Goal: Task Accomplishment & Management: Manage account settings

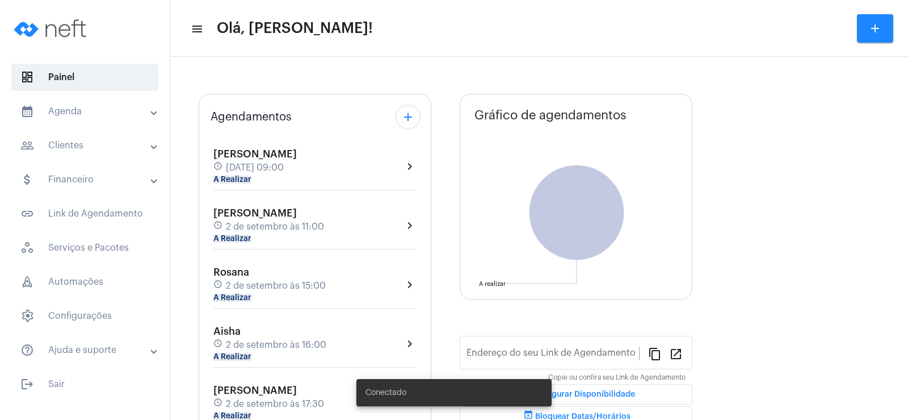
type input "[URL][DOMAIN_NAME]"
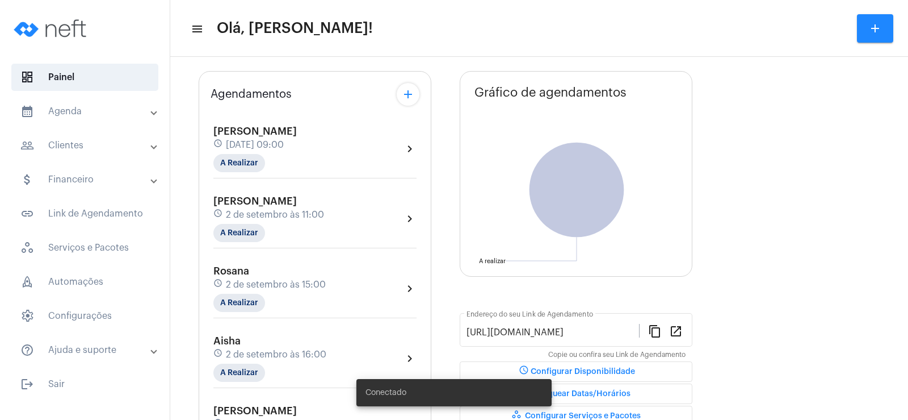
scroll to position [114, 0]
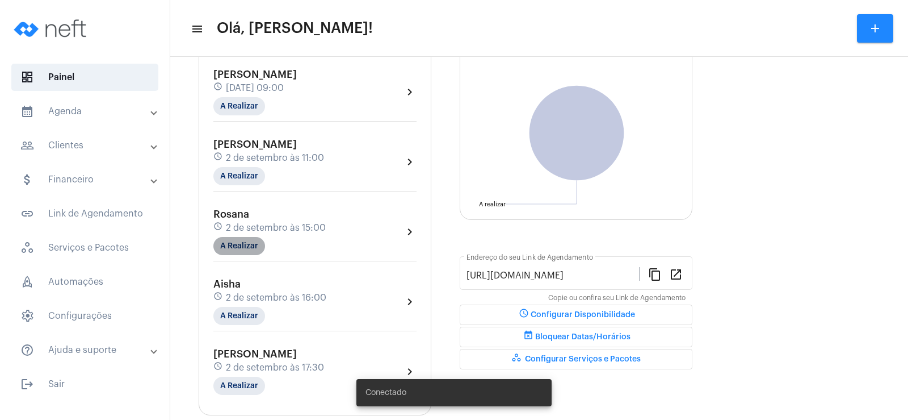
click at [251, 245] on mat-chip "A Realizar" at bounding box center [239, 246] width 52 height 18
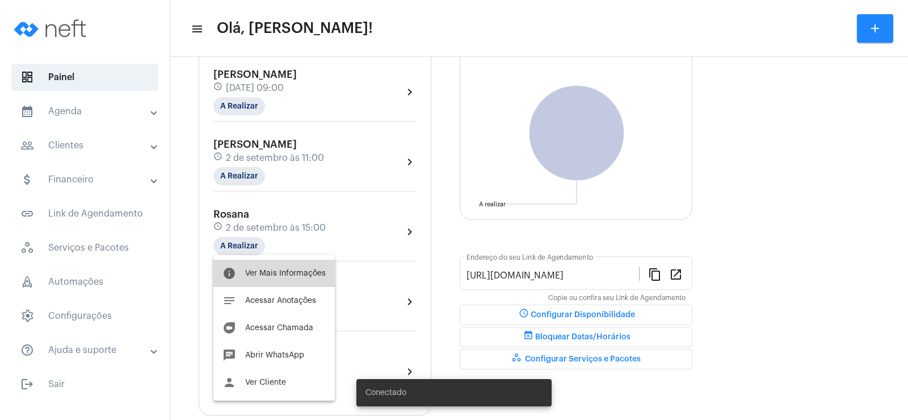
click at [274, 268] on button "info Ver Mais Informações" at bounding box center [273, 272] width 121 height 27
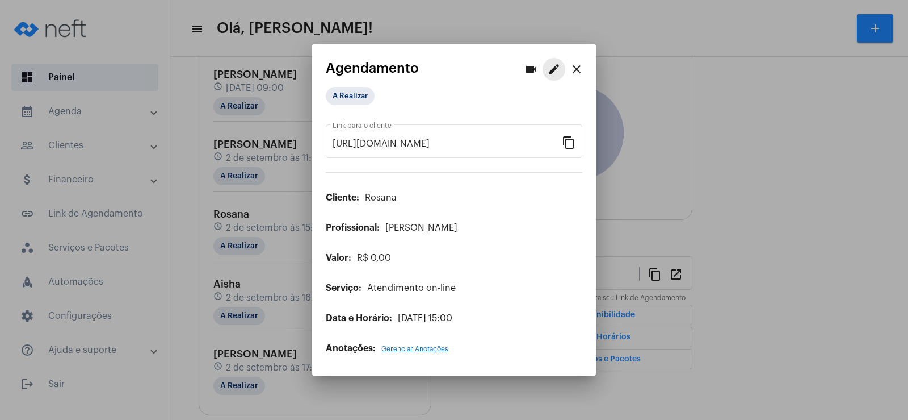
click at [557, 70] on mat-icon "edit" at bounding box center [554, 69] width 14 height 14
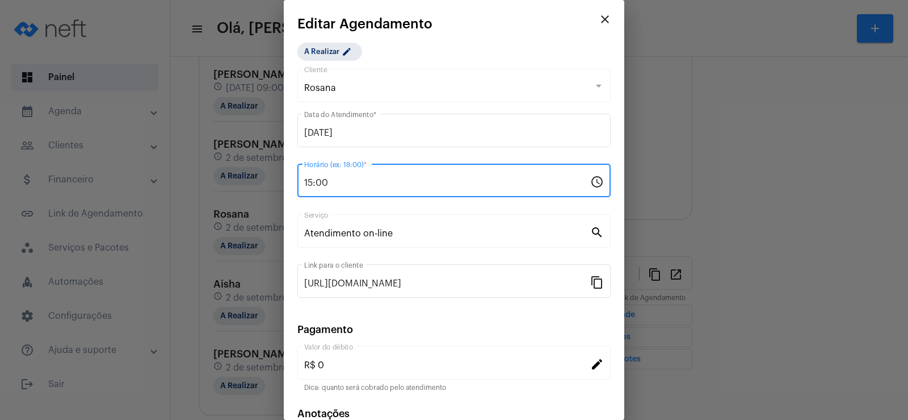
click at [311, 182] on input "15:00" at bounding box center [447, 183] width 286 height 10
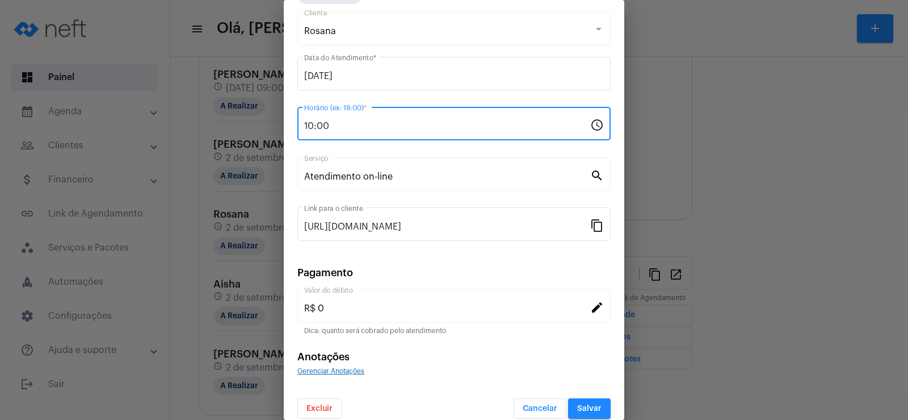
scroll to position [69, 0]
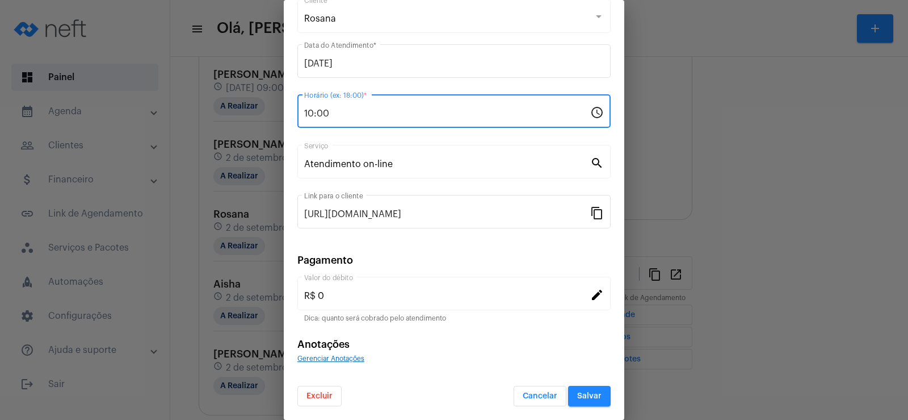
type input "10:00"
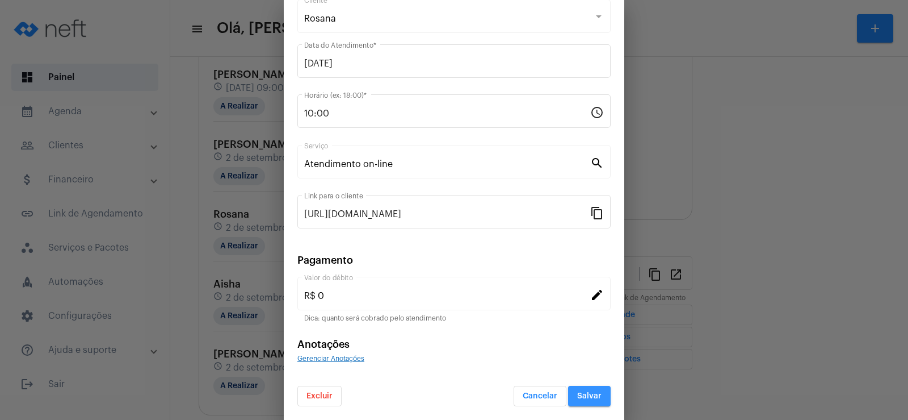
click at [582, 396] on span "Salvar" at bounding box center [589, 396] width 24 height 8
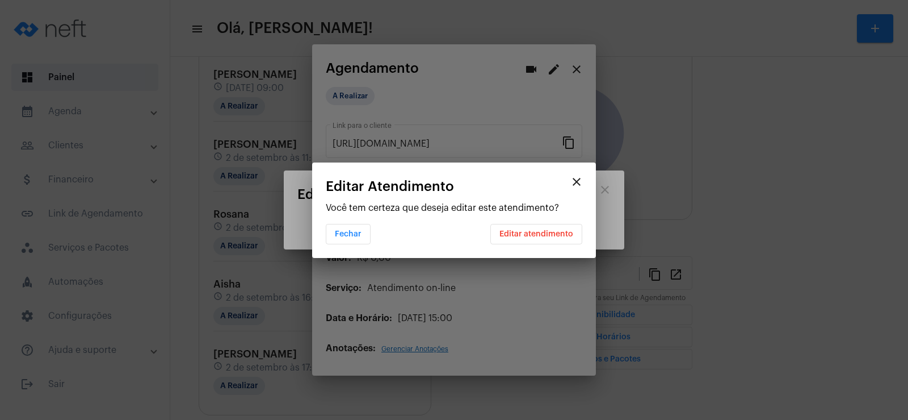
scroll to position [0, 0]
click at [528, 230] on span "Editar atendimento" at bounding box center [537, 234] width 74 height 8
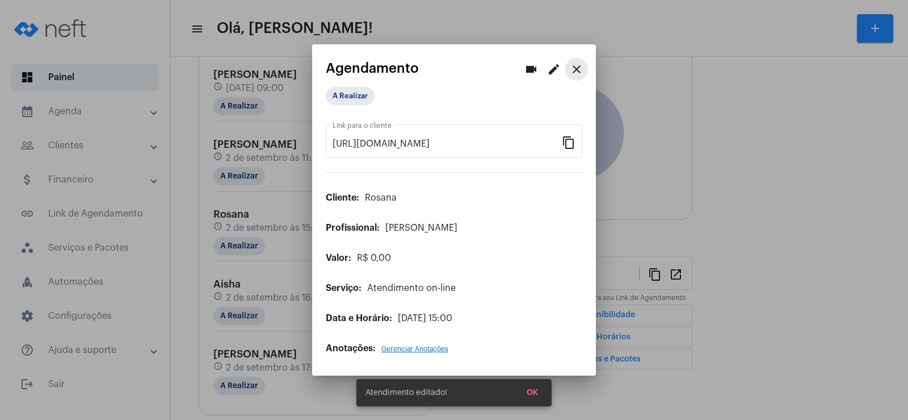
click at [575, 69] on mat-icon "close" at bounding box center [577, 69] width 14 height 14
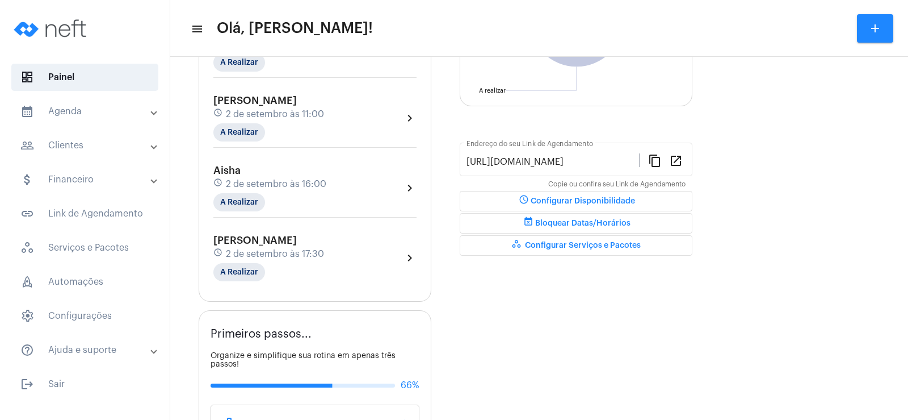
scroll to position [57, 0]
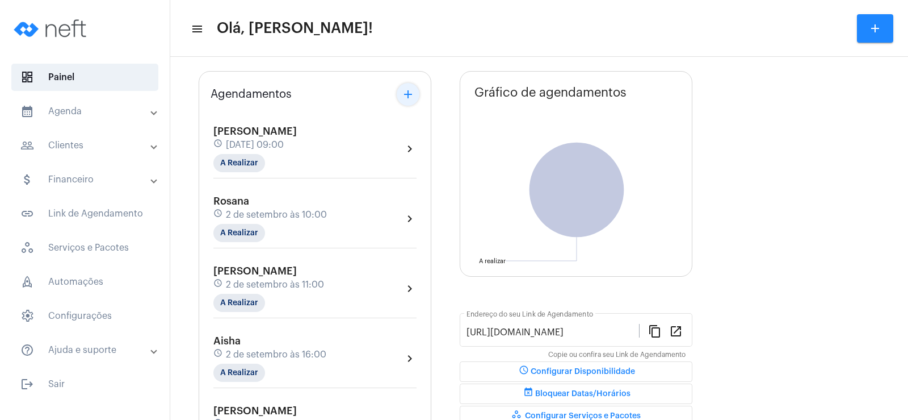
click at [402, 95] on mat-icon "add" at bounding box center [408, 94] width 14 height 14
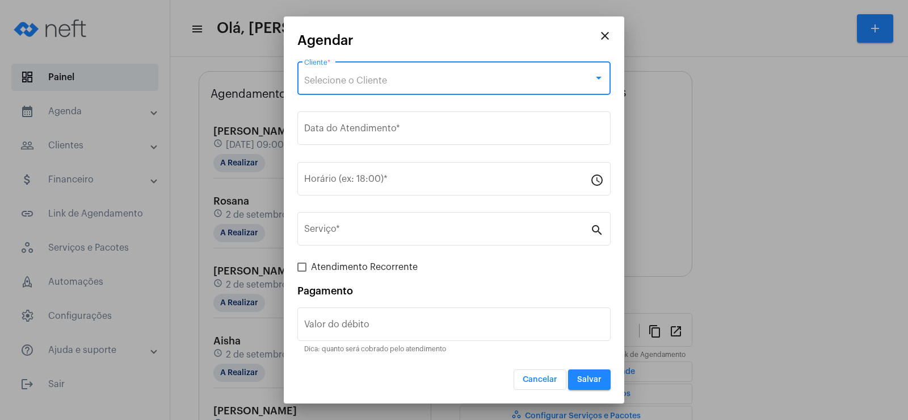
click at [363, 80] on span "Selecione o Cliente" at bounding box center [345, 80] width 83 height 9
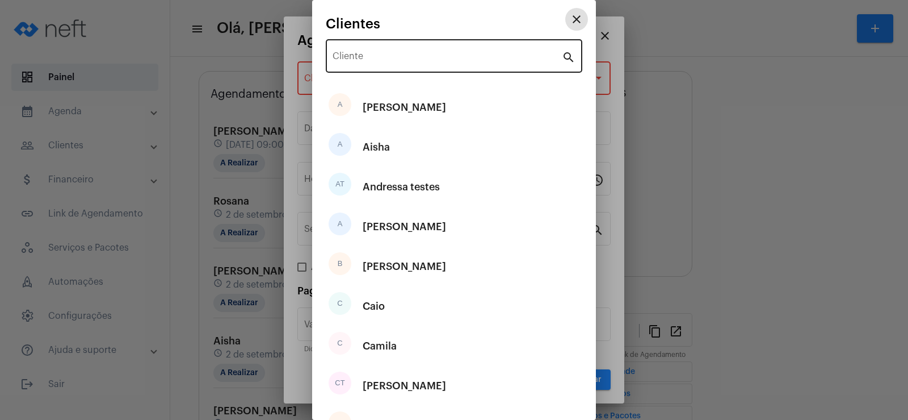
click at [373, 61] on input "Cliente" at bounding box center [447, 58] width 229 height 10
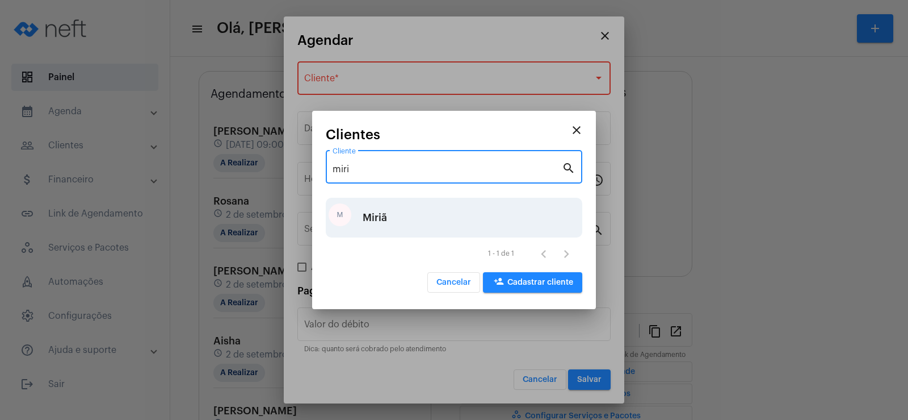
type input "miri"
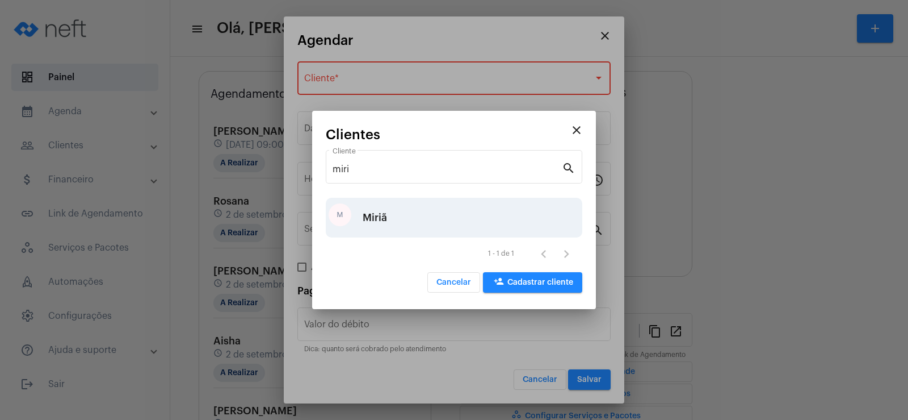
click at [393, 203] on div "M Miriã" at bounding box center [454, 218] width 257 height 40
type input "R$"
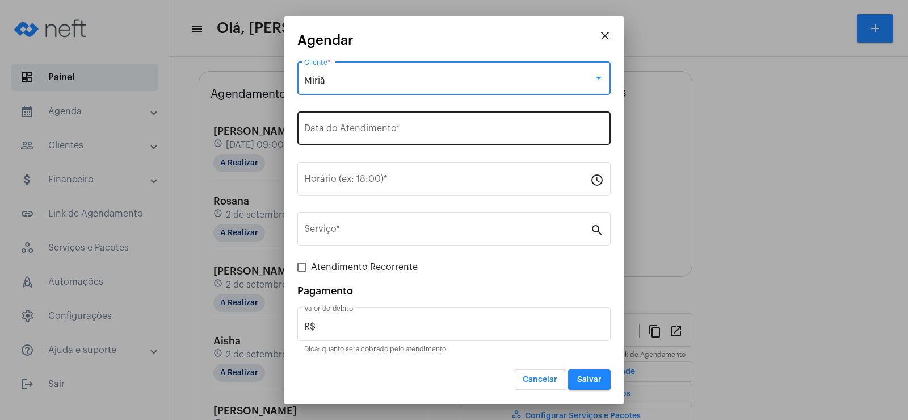
click at [368, 135] on input "Data do Atendimento *" at bounding box center [454, 130] width 300 height 10
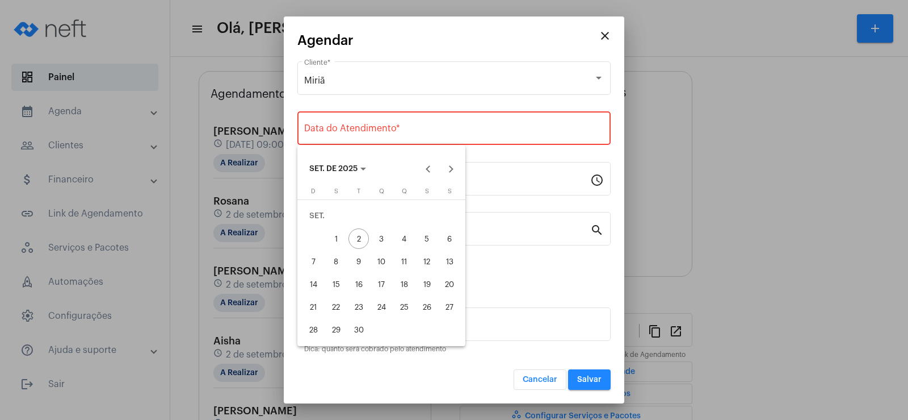
click at [385, 240] on div "3" at bounding box center [381, 238] width 20 height 20
type input "[DATE]"
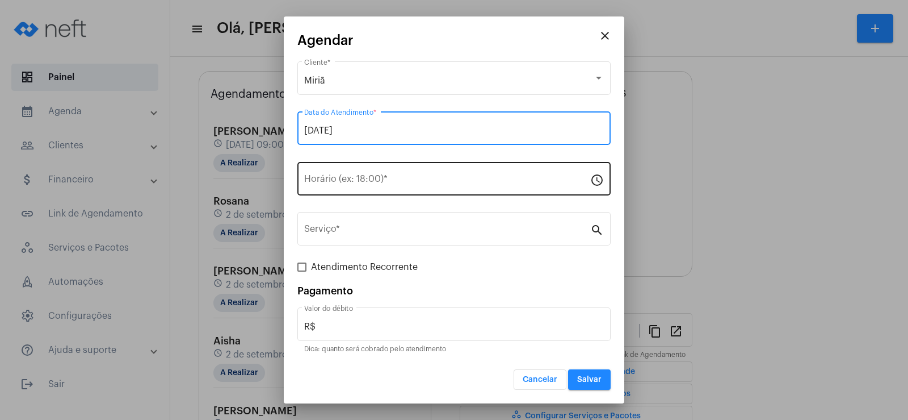
click at [359, 180] on input "Horário (ex: 18:00) *" at bounding box center [447, 181] width 286 height 10
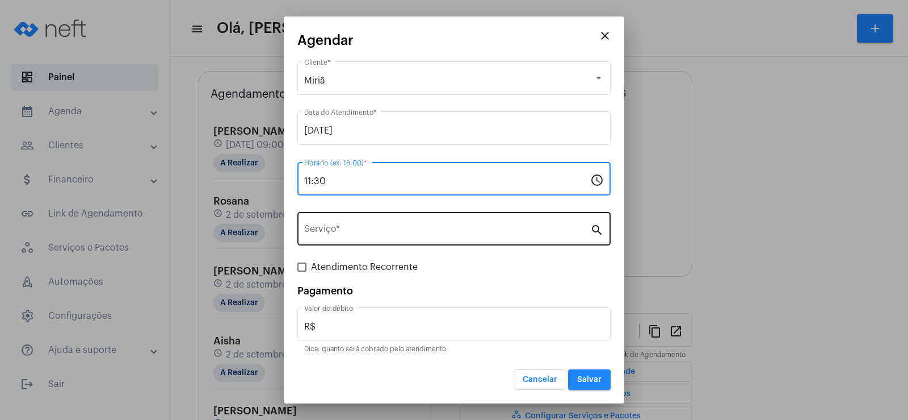
type input "11:30"
click at [401, 222] on div "Serviço *" at bounding box center [447, 227] width 286 height 36
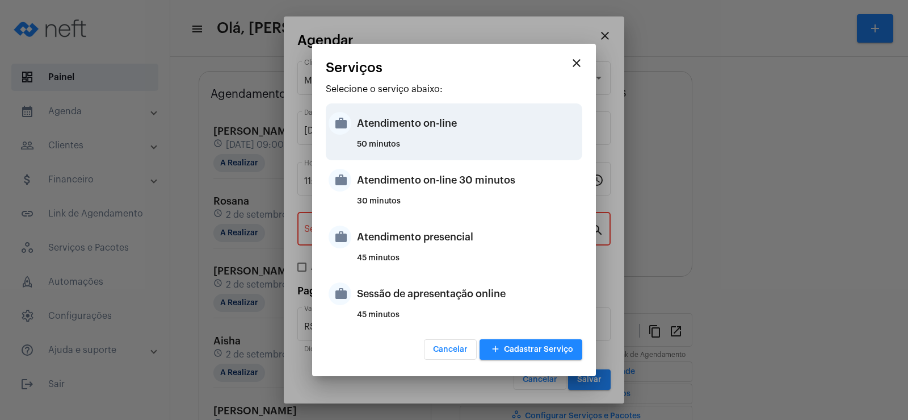
click at [393, 128] on div "Atendimento on-line" at bounding box center [468, 123] width 223 height 34
type input "Atendimento on-line"
type input "R$ 0"
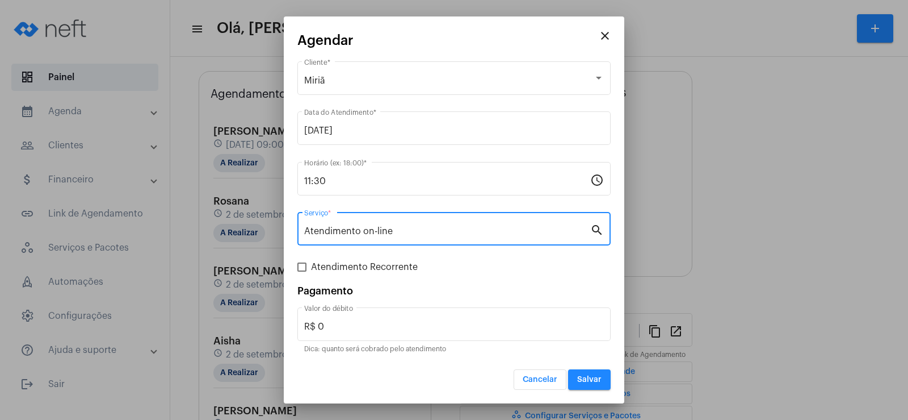
click at [405, 237] on div "Atendimento on-line Serviço *" at bounding box center [447, 227] width 286 height 36
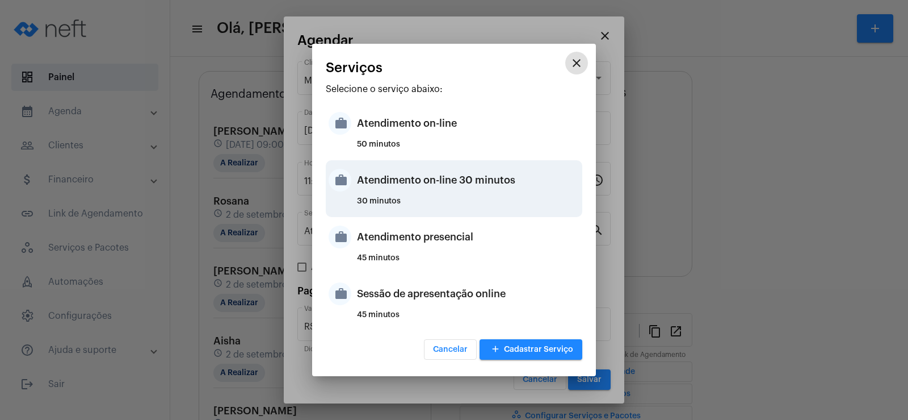
click at [412, 187] on div "Atendimento on-line 30 minutos" at bounding box center [468, 180] width 223 height 34
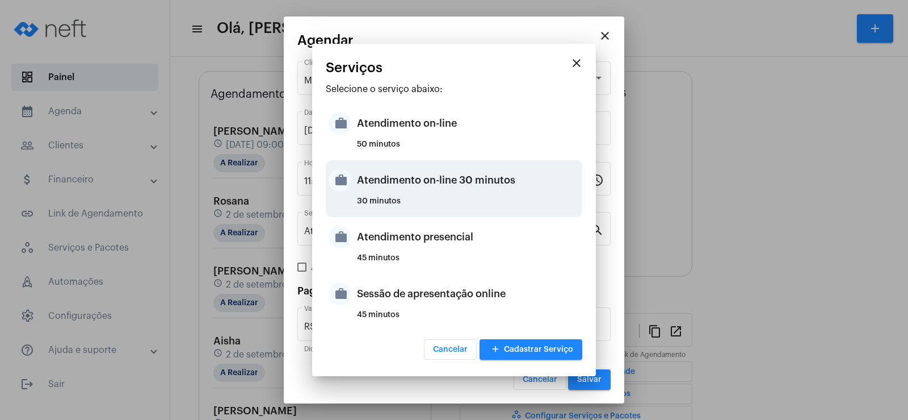
type input "Atendimento on-line 30 minutos"
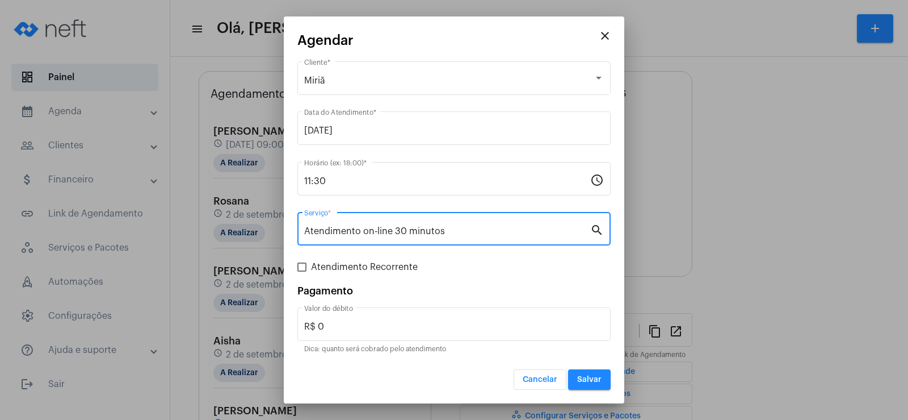
click at [584, 378] on span "Salvar" at bounding box center [589, 379] width 24 height 8
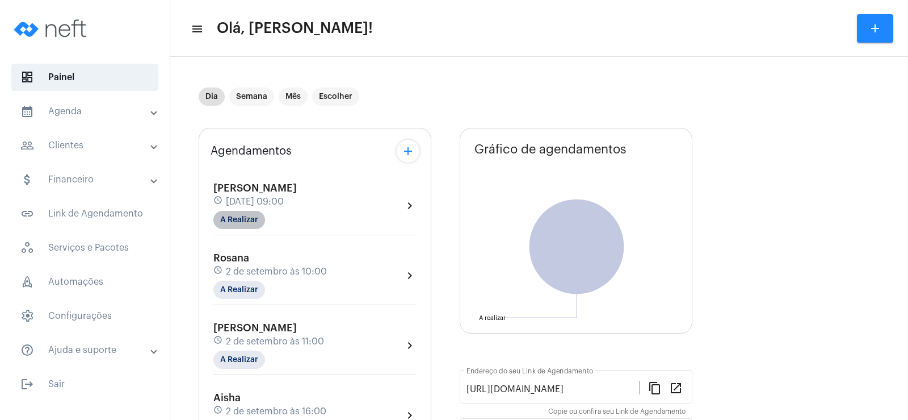
click at [231, 214] on mat-chip "A Realizar" at bounding box center [239, 220] width 52 height 18
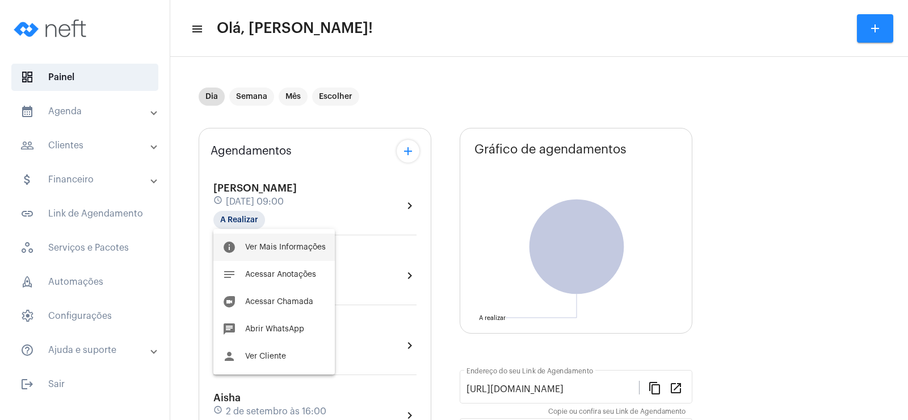
click at [292, 243] on span "Ver Mais Informações" at bounding box center [285, 247] width 81 height 8
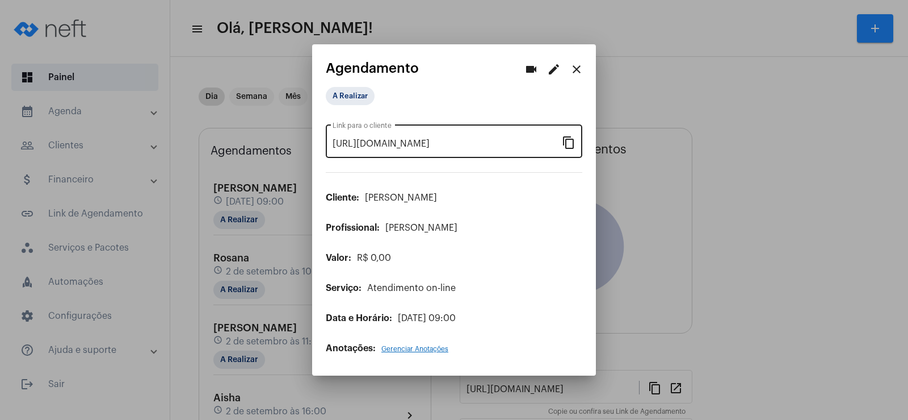
click at [567, 148] on mat-icon "content_copy" at bounding box center [569, 142] width 14 height 14
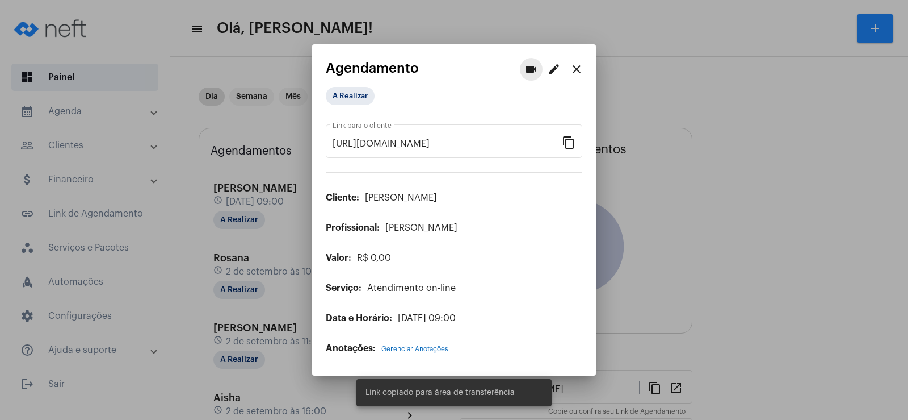
click at [531, 74] on mat-icon "videocam" at bounding box center [532, 69] width 14 height 14
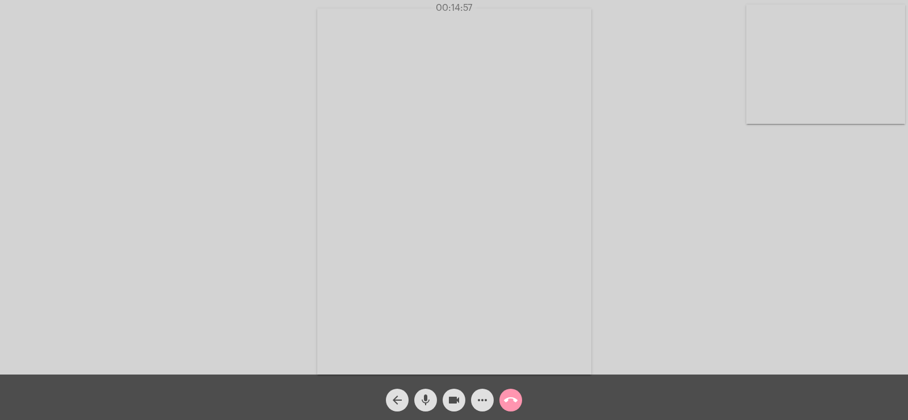
click at [485, 400] on mat-icon "more_horiz" at bounding box center [483, 400] width 14 height 14
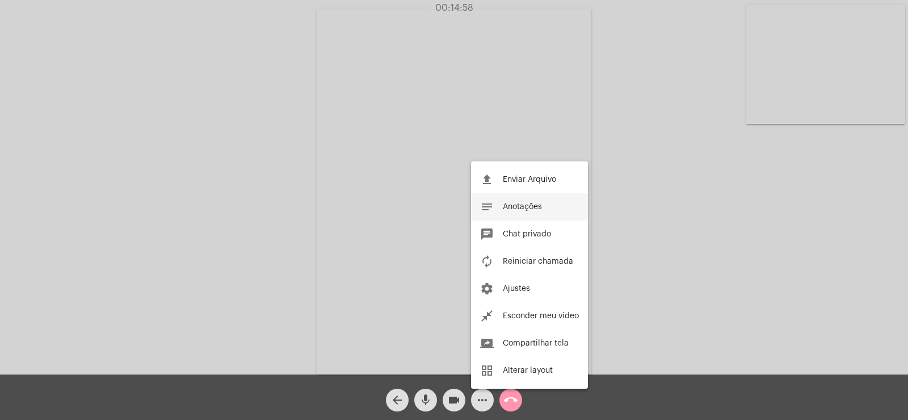
click at [530, 203] on span "Anotações" at bounding box center [522, 207] width 39 height 8
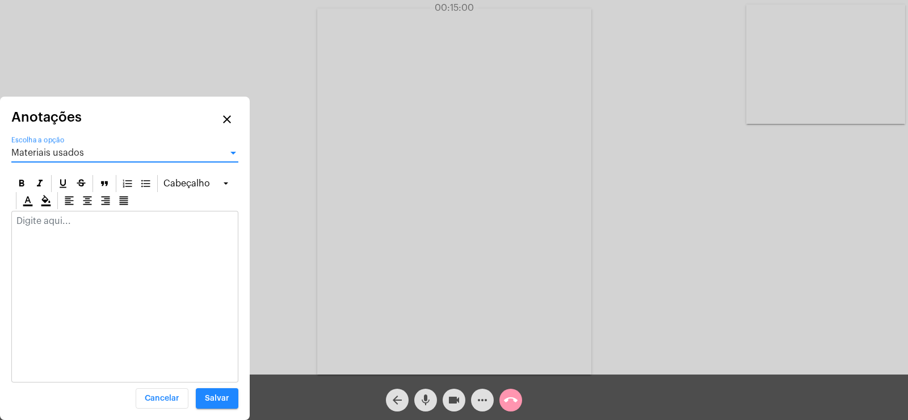
click at [51, 153] on span "Materiais usados" at bounding box center [47, 152] width 73 height 9
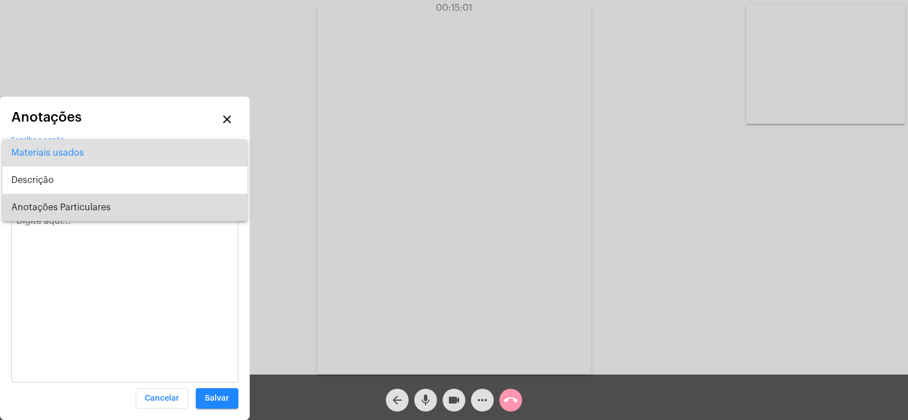
click at [48, 205] on span "Anotações Particulares" at bounding box center [124, 207] width 227 height 27
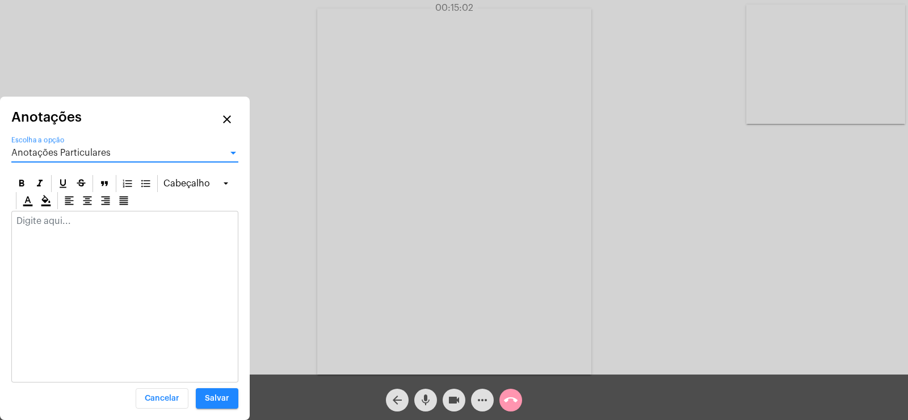
click at [39, 225] on p at bounding box center [124, 221] width 217 height 10
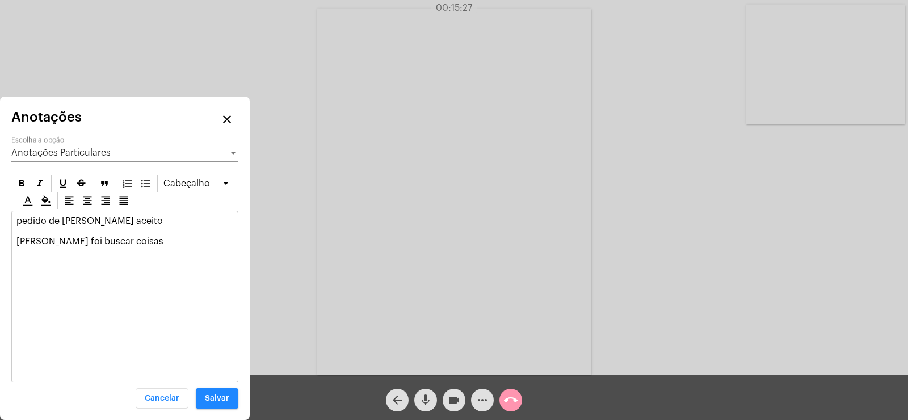
click at [143, 221] on p "pedido de namoro aceito [PERSON_NAME] foi buscar coisas" at bounding box center [124, 231] width 217 height 31
click at [182, 223] on p "pedido de namoro aceito [PERSON_NAME], [PERSON_NAME] foi buscar coisas, colar c…" at bounding box center [124, 246] width 217 height 61
click at [132, 261] on p "pedido de namoro aceito [PERSON_NAME], [PERSON_NAME] foi buscar coisas, colar c…" at bounding box center [124, 246] width 217 height 61
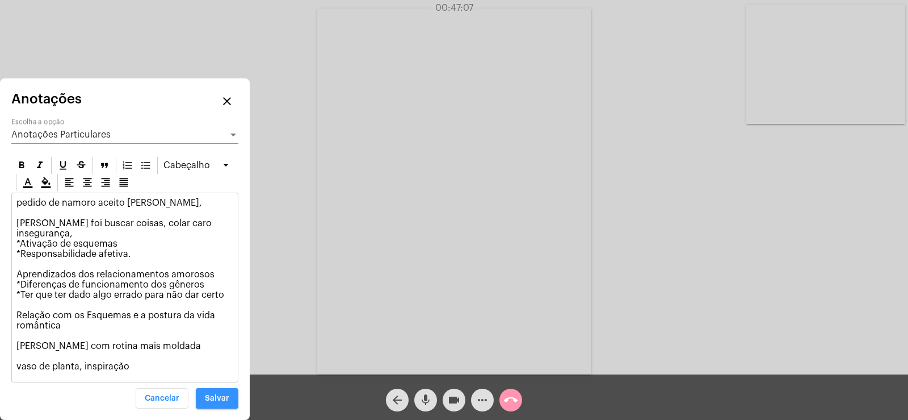
click at [221, 395] on span "Salvar" at bounding box center [217, 398] width 24 height 8
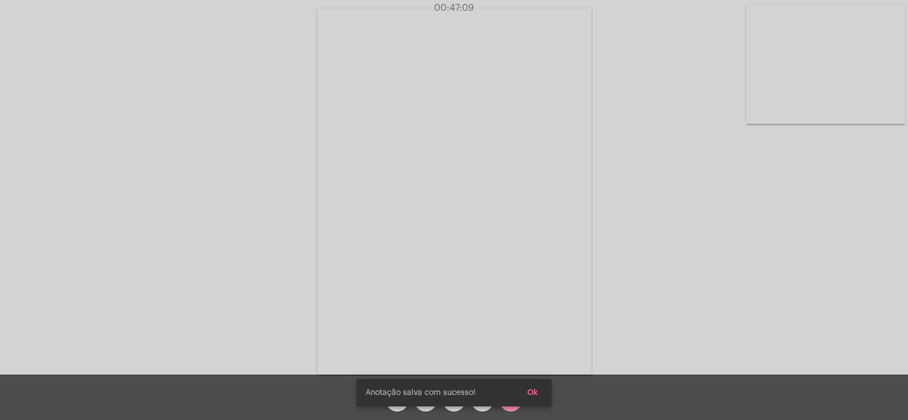
click at [536, 389] on span "Ok" at bounding box center [532, 392] width 11 height 8
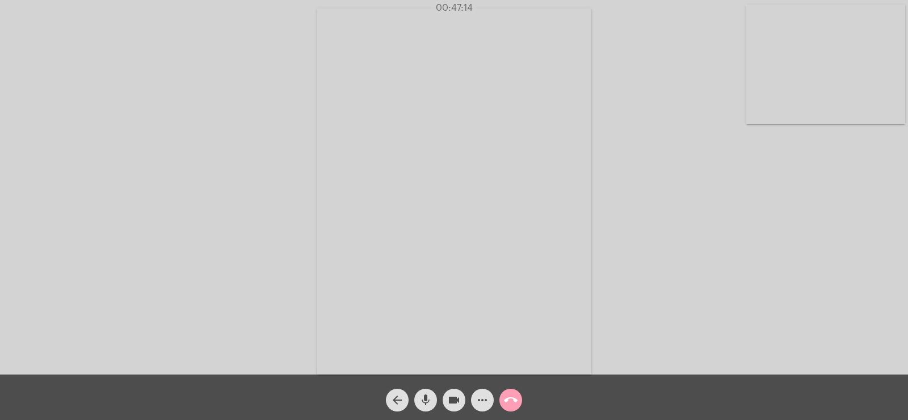
click at [512, 397] on mat-icon "call_end" at bounding box center [511, 400] width 14 height 14
click at [514, 384] on div "call_end" at bounding box center [511, 397] width 28 height 28
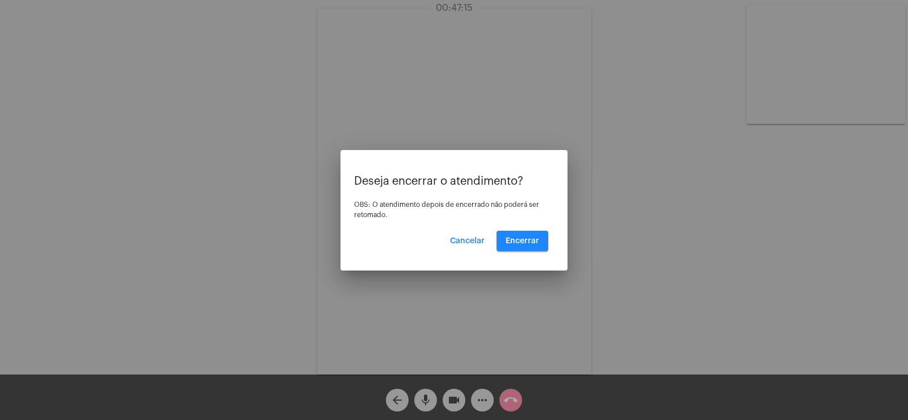
click at [512, 398] on div at bounding box center [454, 210] width 908 height 420
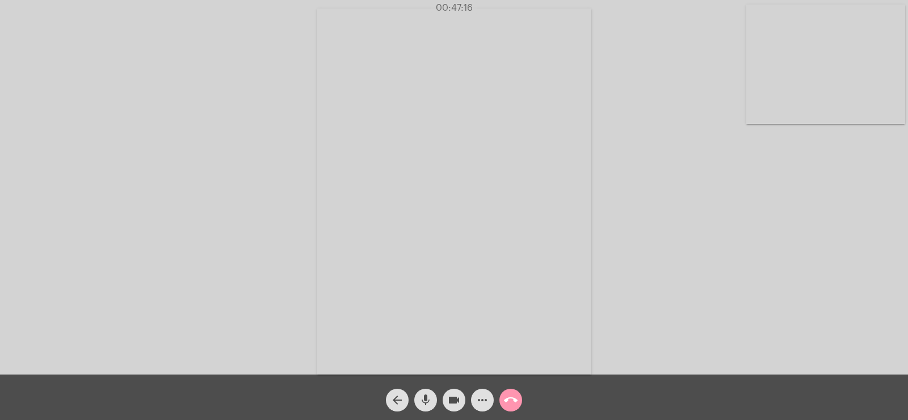
click at [509, 403] on mat-icon "call_end" at bounding box center [511, 400] width 14 height 14
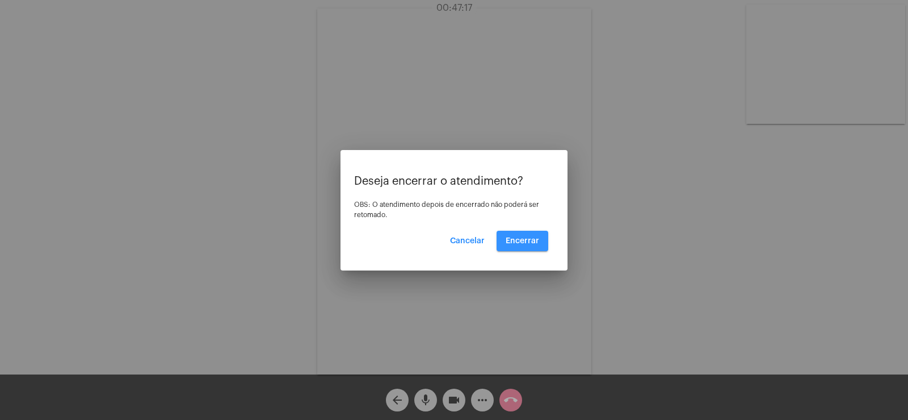
click at [542, 244] on button "Encerrar" at bounding box center [523, 240] width 52 height 20
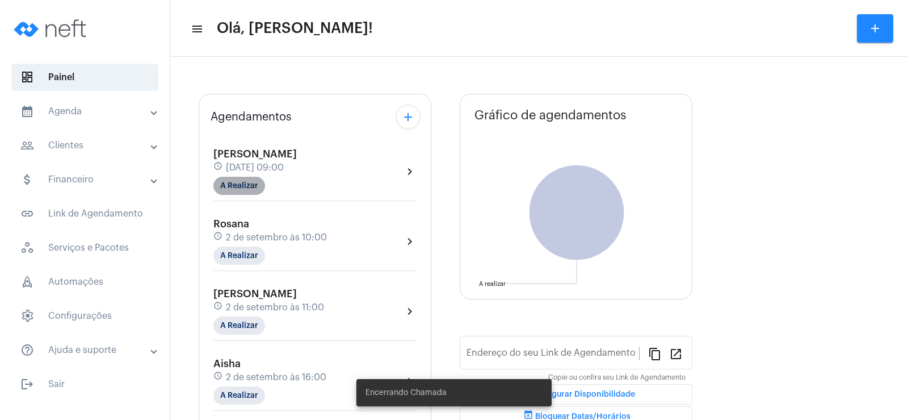
click at [249, 178] on mat-chip "A Realizar" at bounding box center [239, 186] width 52 height 18
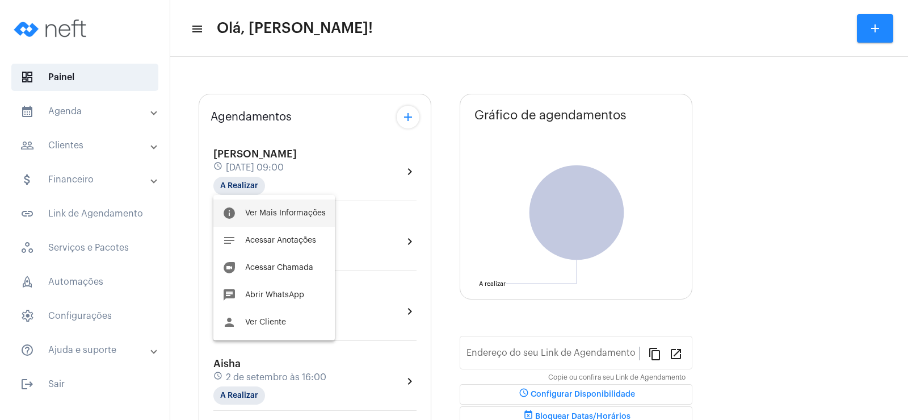
type input "[URL][DOMAIN_NAME]"
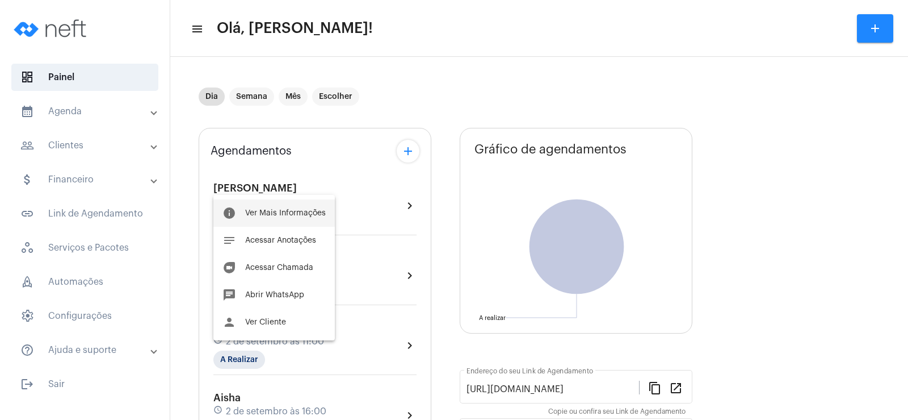
click at [282, 211] on span "Ver Mais Informações" at bounding box center [285, 213] width 81 height 8
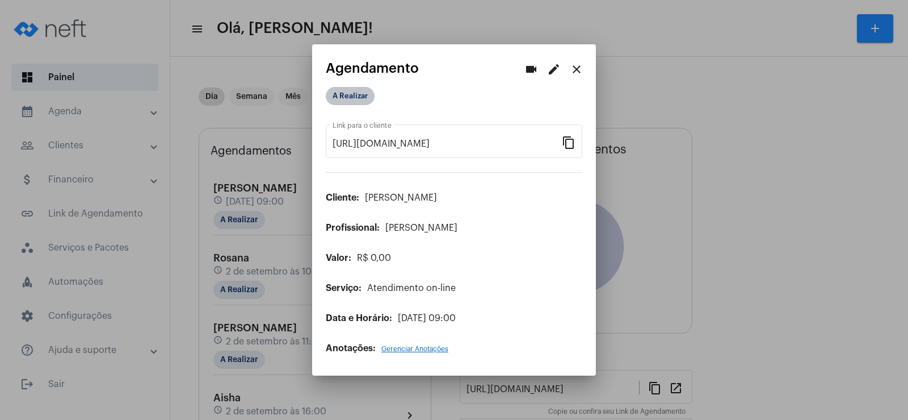
click at [359, 96] on mat-chip "A Realizar" at bounding box center [350, 96] width 49 height 18
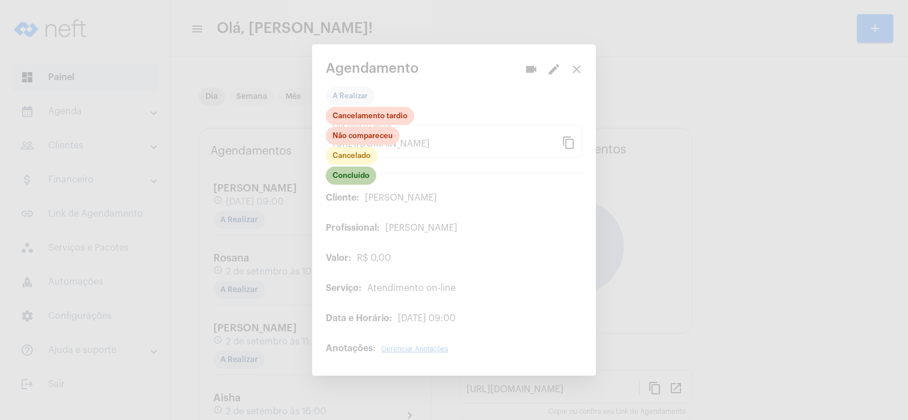
click at [371, 177] on mat-chip "Concluído" at bounding box center [351, 175] width 51 height 18
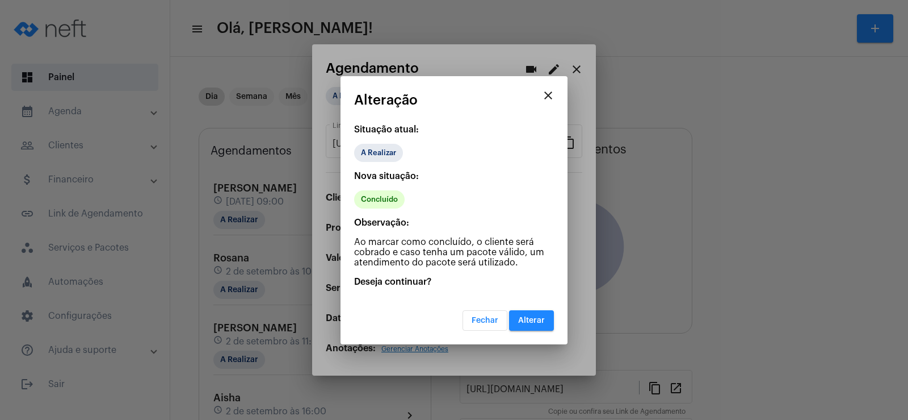
click at [532, 317] on span "Alterar" at bounding box center [531, 320] width 27 height 8
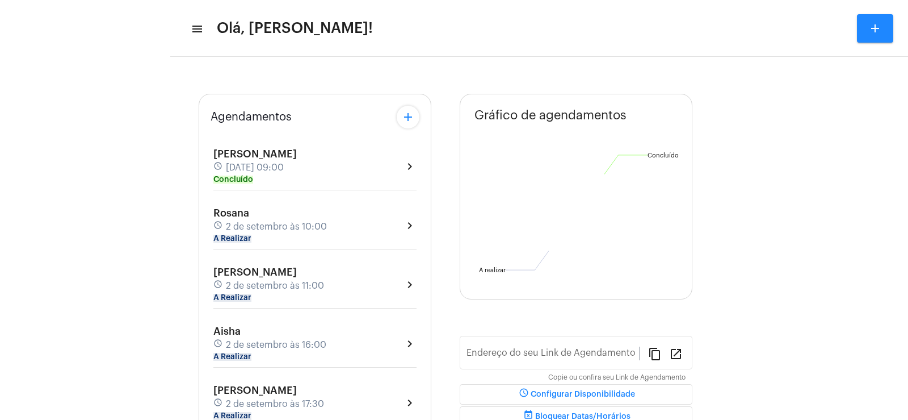
type input "[URL][DOMAIN_NAME]"
